Goal: Task Accomplishment & Management: Use online tool/utility

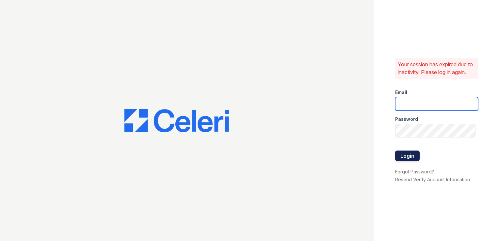
type input "springparc.pm@cafmanagement.com"
click at [411, 161] on button "Login" at bounding box center [407, 156] width 25 height 10
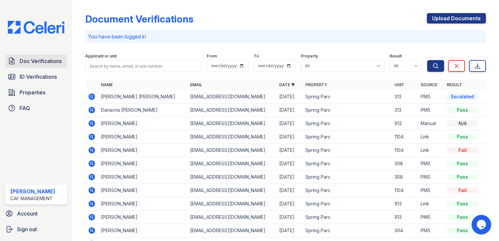
click at [33, 61] on span "Doc Verifications" at bounding box center [41, 61] width 42 height 8
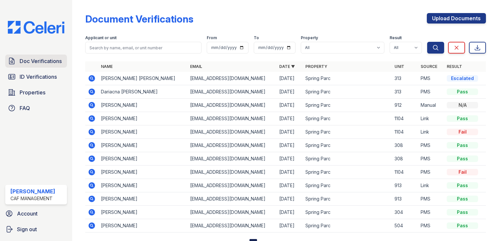
click at [28, 61] on span "Doc Verifications" at bounding box center [41, 61] width 42 height 8
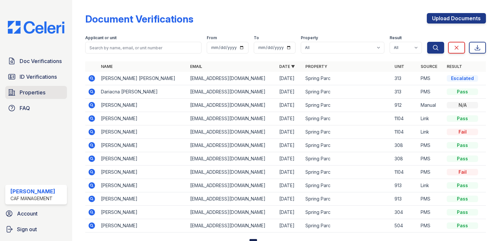
click at [27, 92] on span "Properties" at bounding box center [33, 93] width 26 height 8
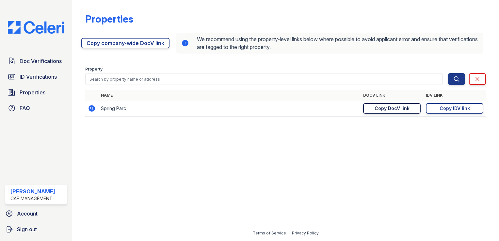
click at [399, 106] on div "Copy DocV link" at bounding box center [392, 108] width 35 height 7
click at [403, 108] on div "Copy DocV link" at bounding box center [392, 108] width 35 height 7
